Goal: Transaction & Acquisition: Subscribe to service/newsletter

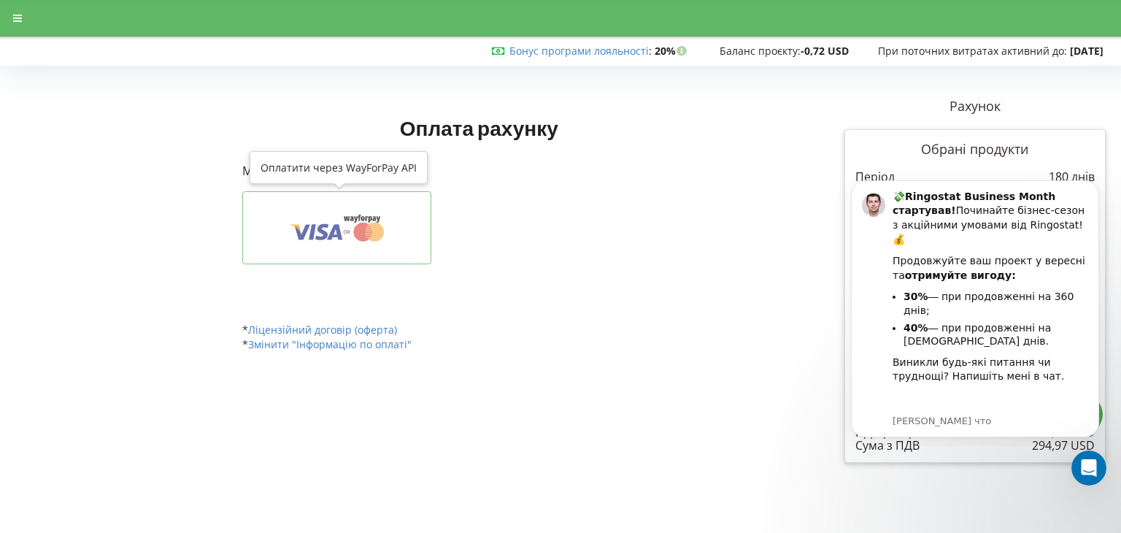
click at [366, 241] on icon at bounding box center [337, 228] width 144 height 28
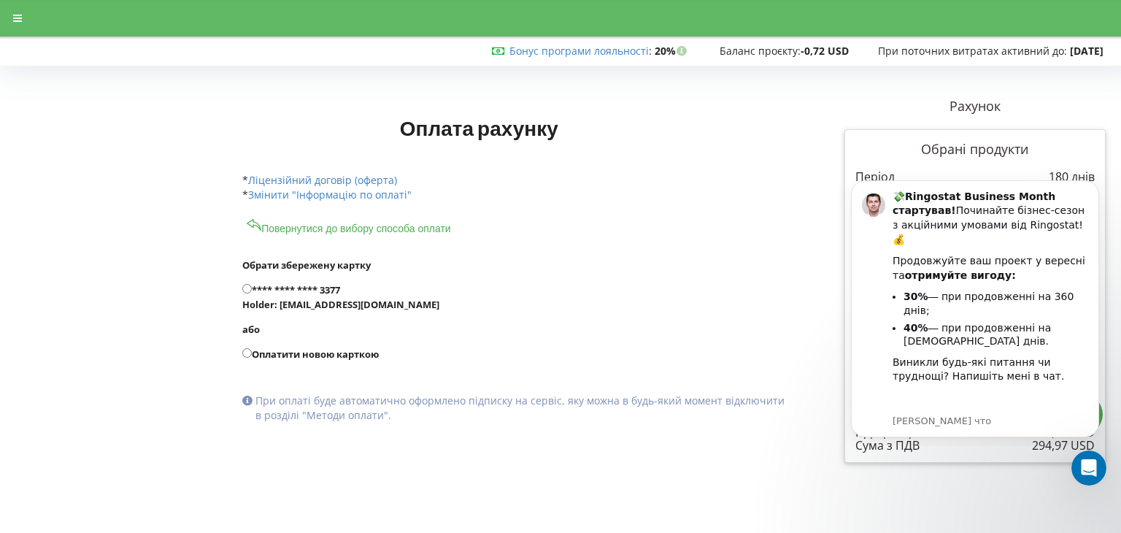
click at [304, 285] on label "**** **** **** 3377 Holder: [EMAIL_ADDRESS][DOMAIN_NAME]" at bounding box center [514, 297] width 544 height 29
click at [252, 285] on input "**** **** **** 3377 Holder: [EMAIL_ADDRESS][DOMAIN_NAME]" at bounding box center [246, 288] width 9 height 9
radio input "true"
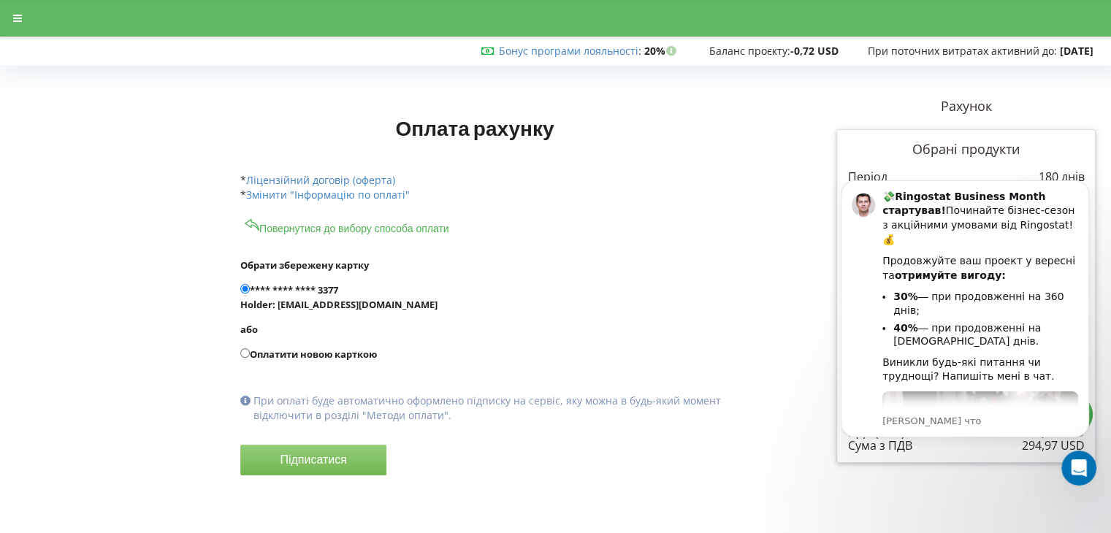
click at [326, 469] on button "Підписатися" at bounding box center [313, 460] width 146 height 31
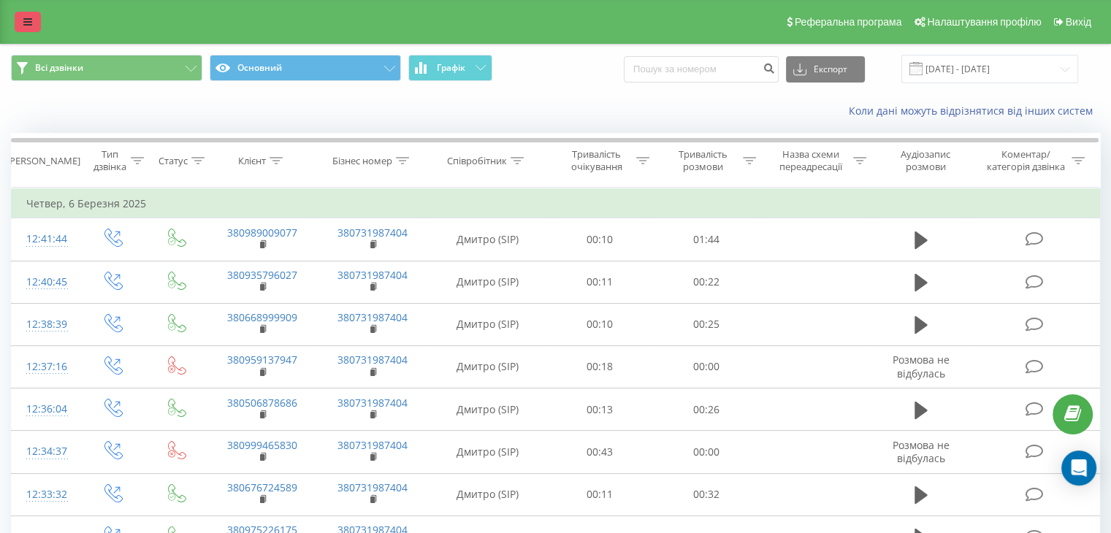
click at [17, 20] on link at bounding box center [28, 22] width 26 height 20
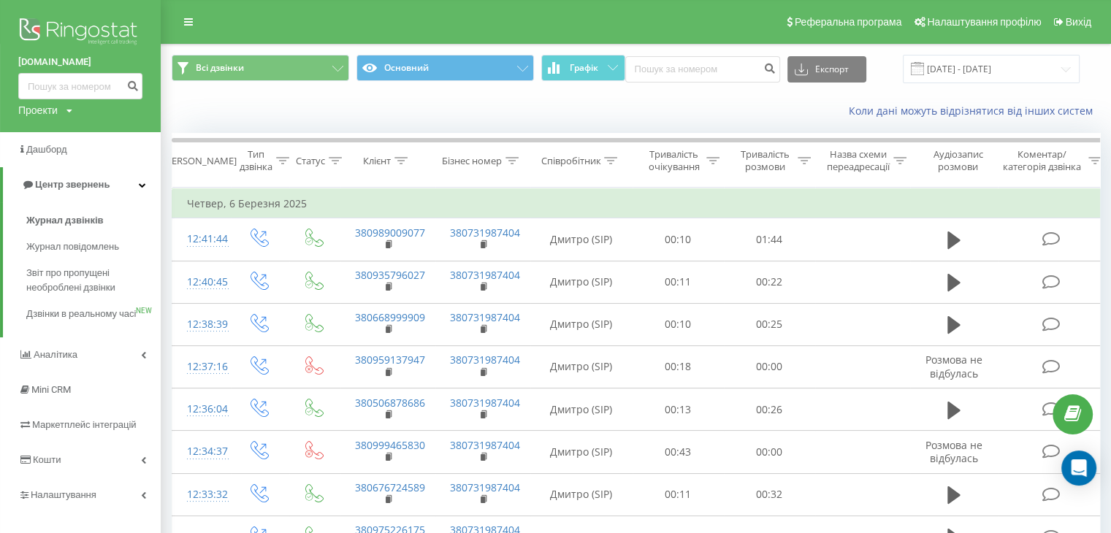
click at [94, 35] on img at bounding box center [80, 33] width 124 height 37
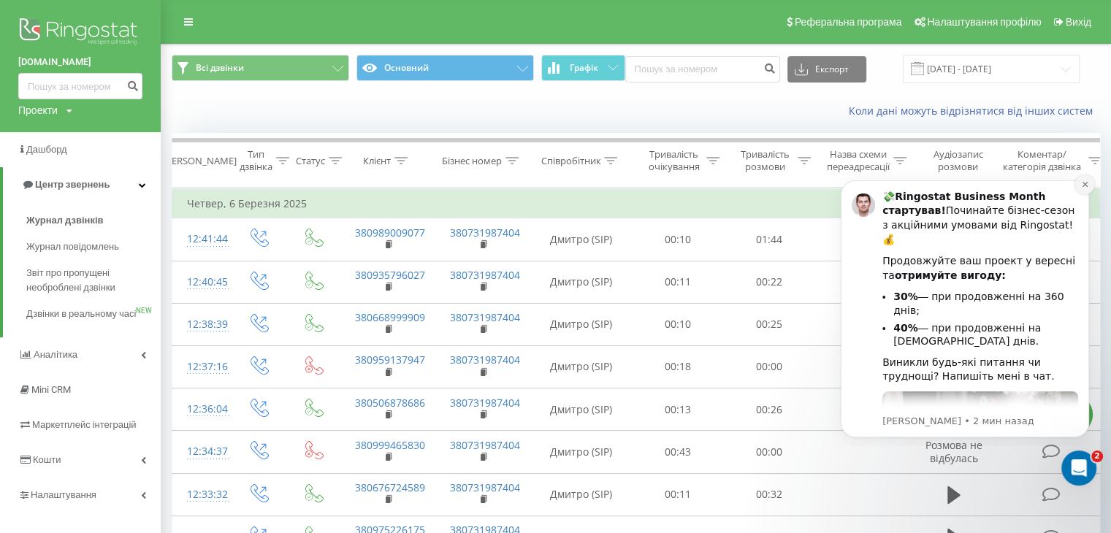
click at [1078, 180] on button "Dismiss notification" at bounding box center [1084, 184] width 19 height 19
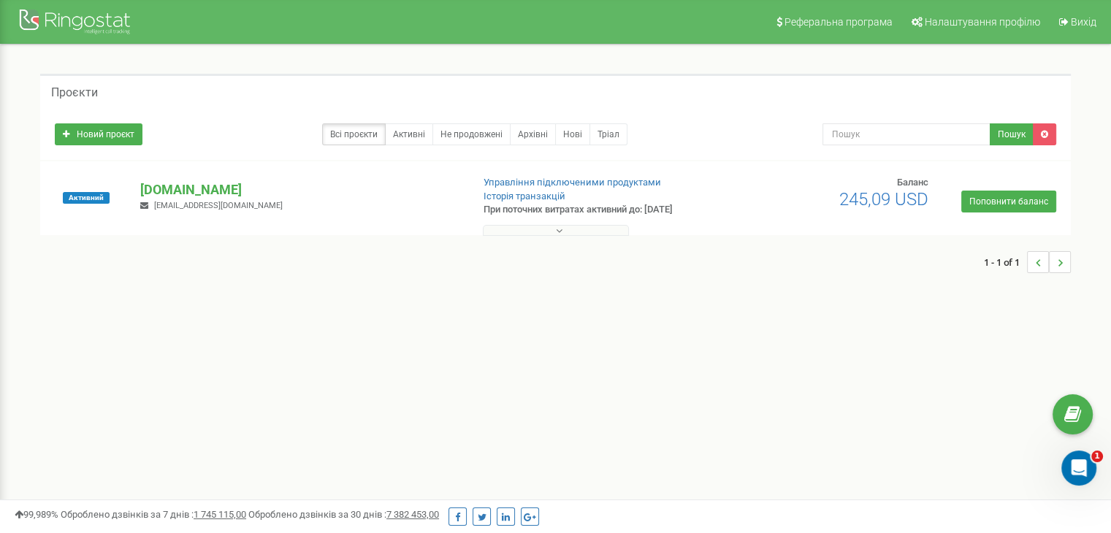
click at [606, 226] on button at bounding box center [556, 230] width 146 height 11
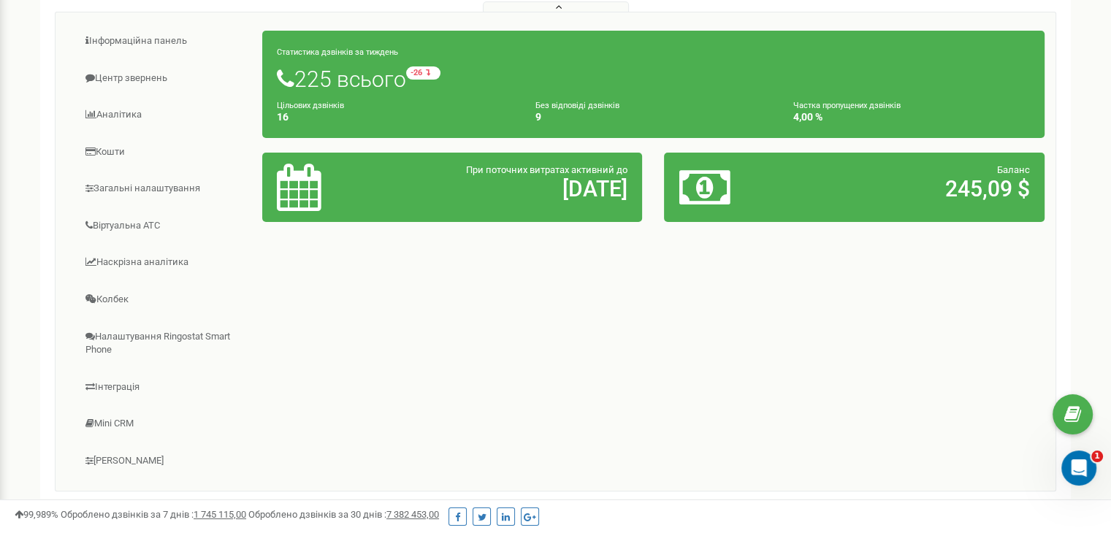
scroll to position [51, 0]
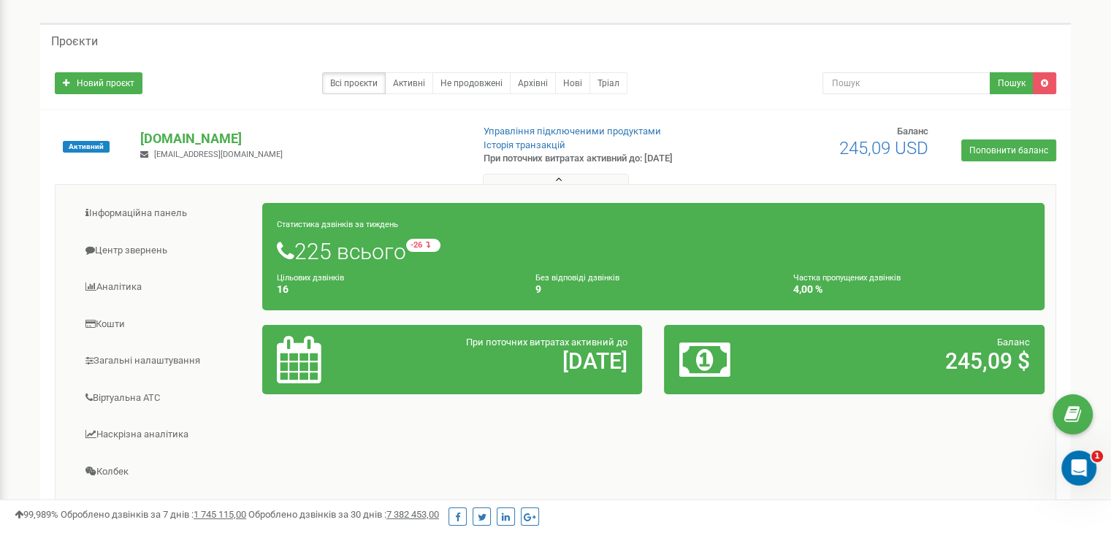
click at [926, 375] on div "Баланс 245,09 $" at bounding box center [853, 359] width 373 height 47
click at [982, 150] on link "Поповнити баланс" at bounding box center [1008, 150] width 95 height 22
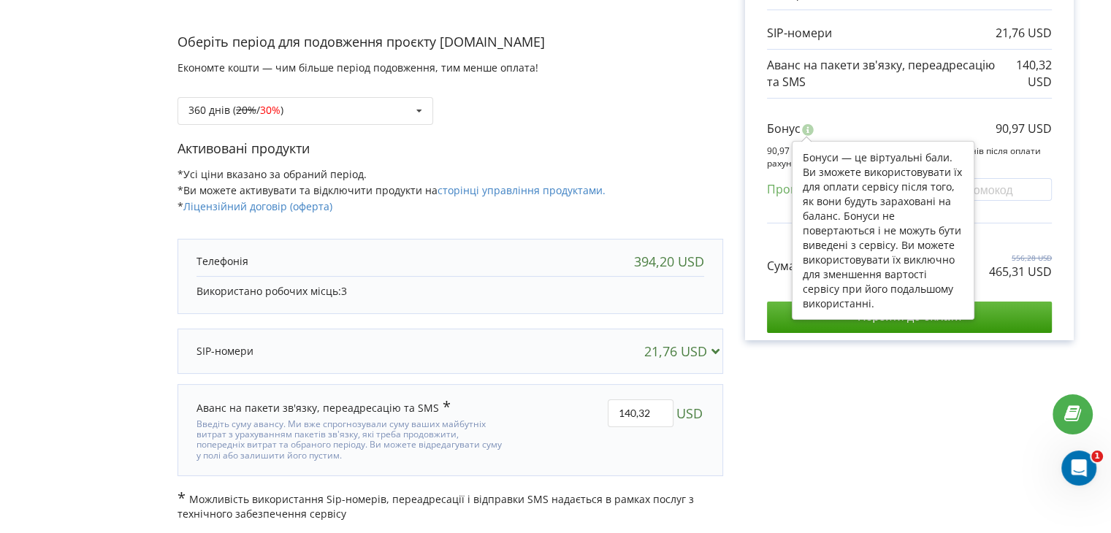
scroll to position [219, 0]
